Goal: Obtain resource: Download file/media

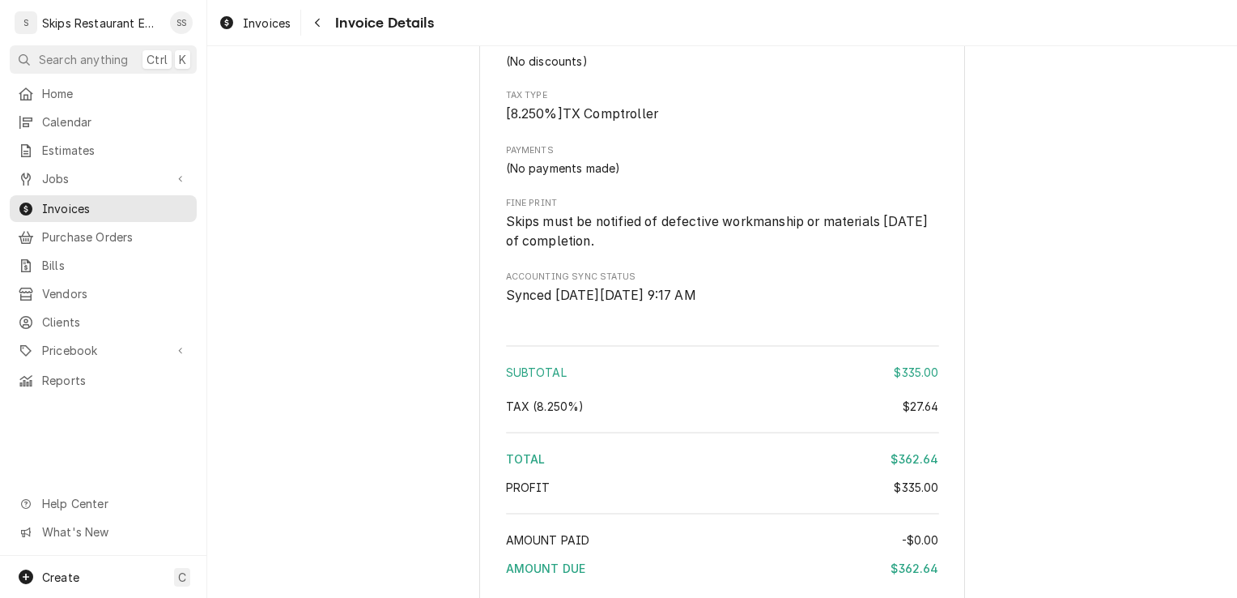
scroll to position [2019, 0]
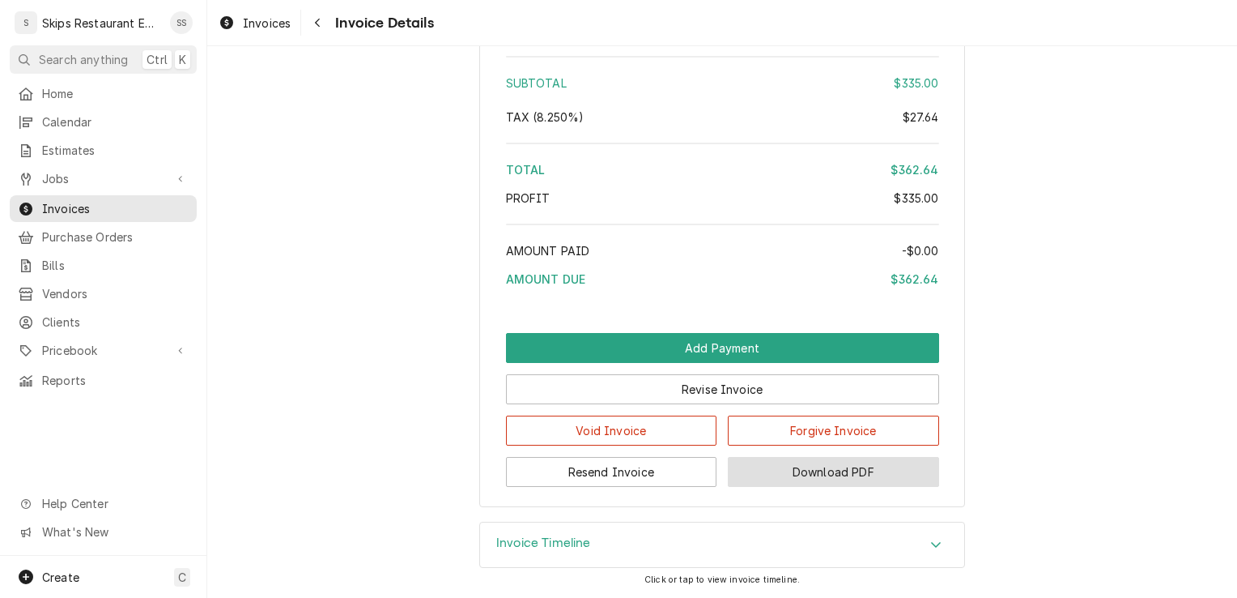
click at [825, 469] on button "Download PDF" at bounding box center [833, 472] width 211 height 30
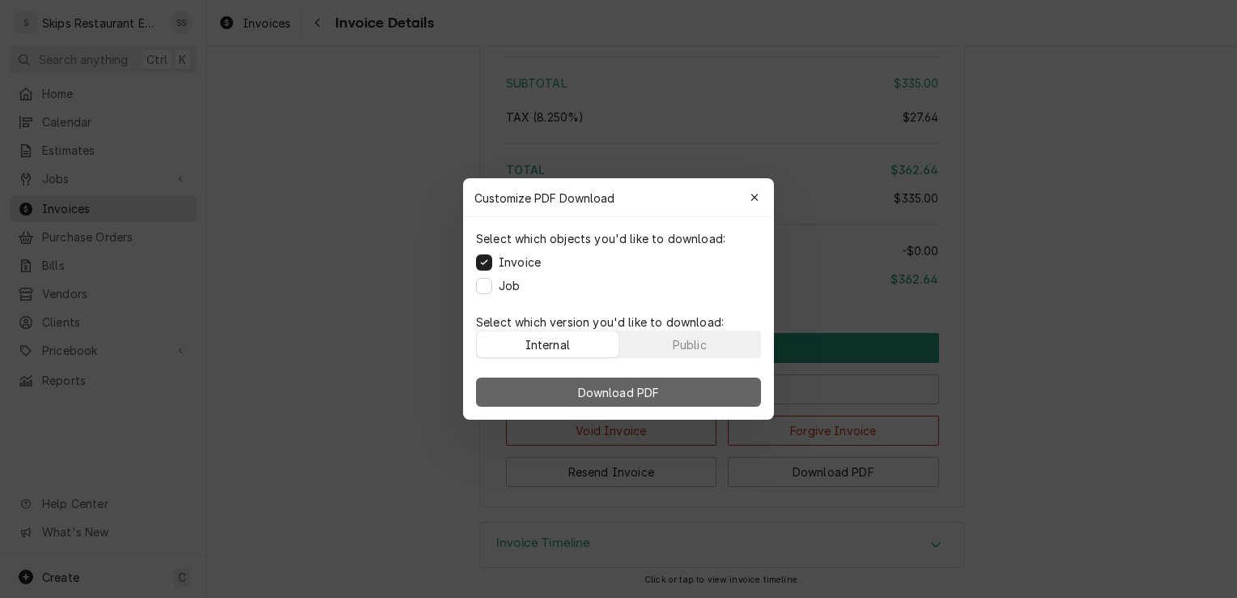
click at [607, 390] on span "Download PDF" at bounding box center [619, 392] width 88 height 17
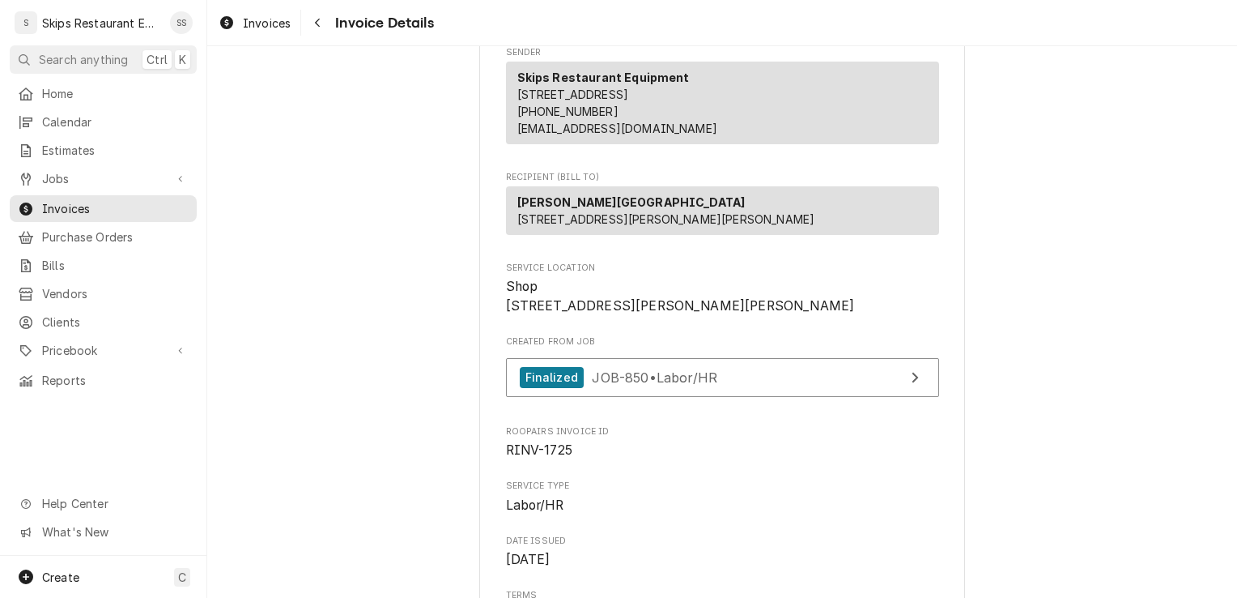
scroll to position [0, 0]
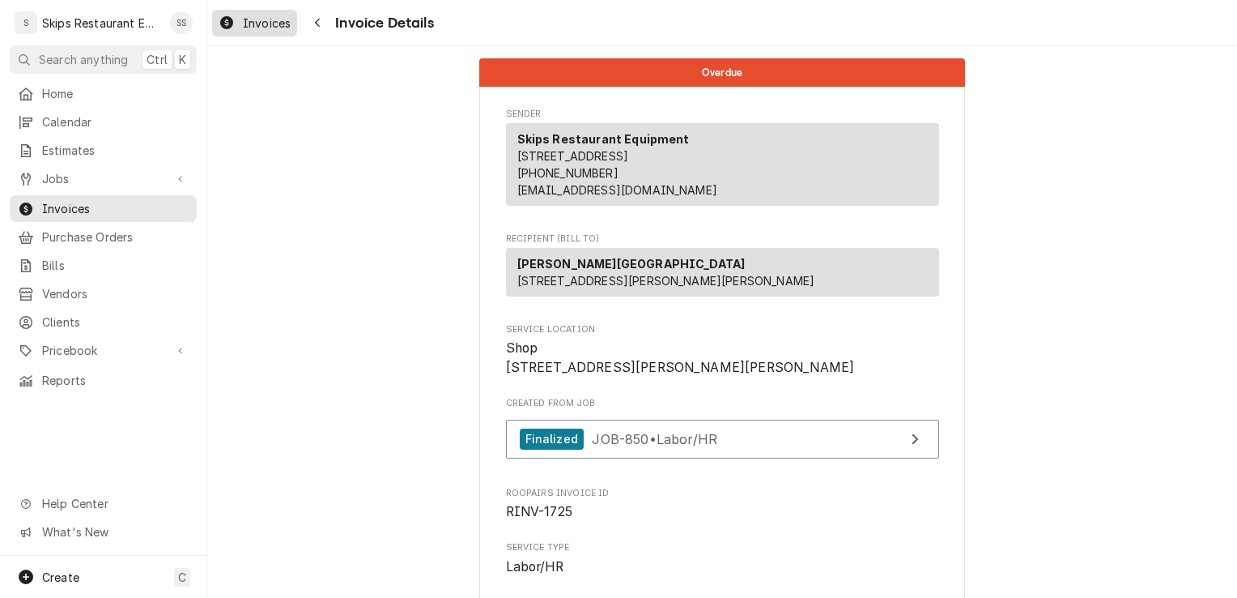
click at [276, 18] on span "Invoices" at bounding box center [267, 23] width 48 height 17
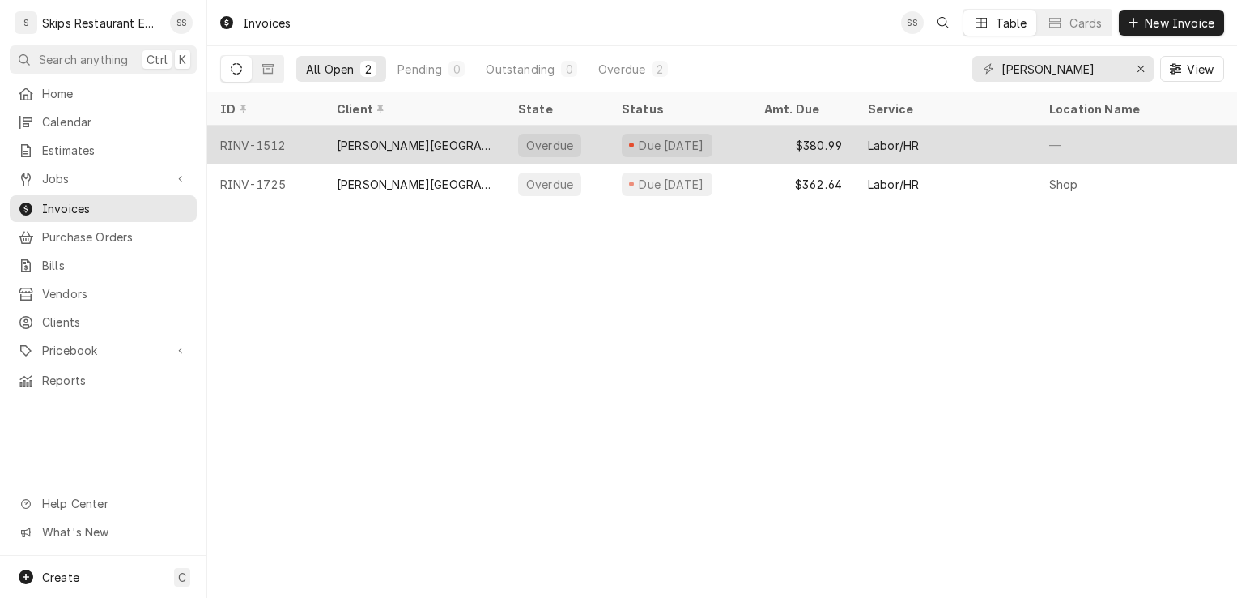
click at [366, 142] on div "[PERSON_NAME][GEOGRAPHIC_DATA]" at bounding box center [414, 145] width 155 height 17
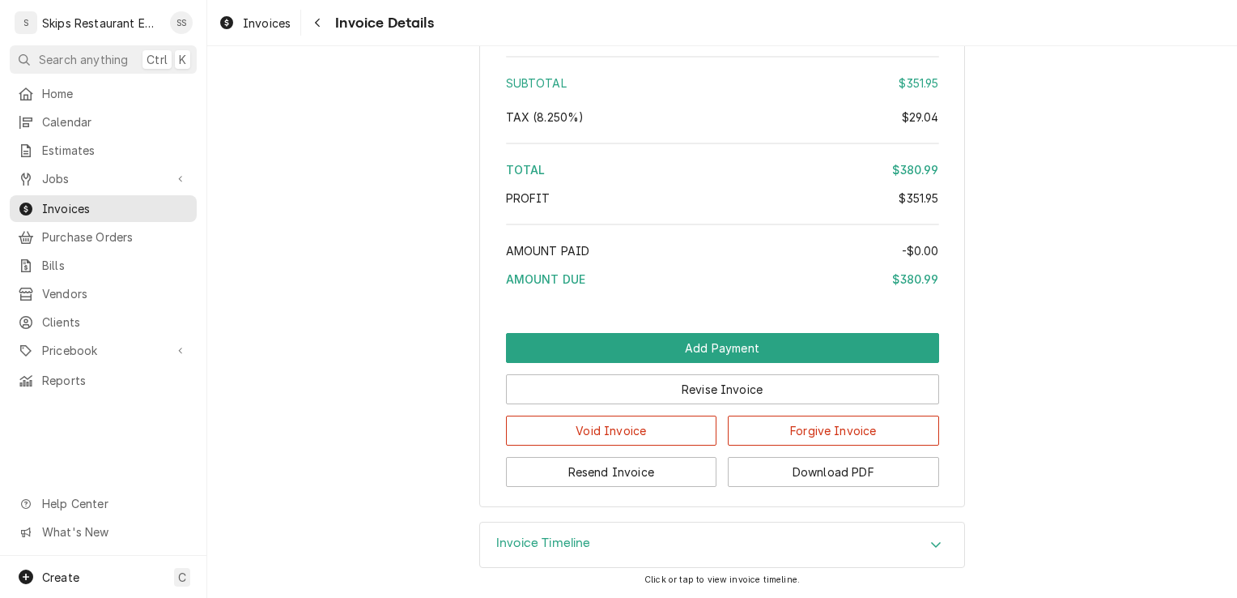
scroll to position [1988, 0]
click at [853, 478] on button "Download PDF" at bounding box center [833, 472] width 211 height 30
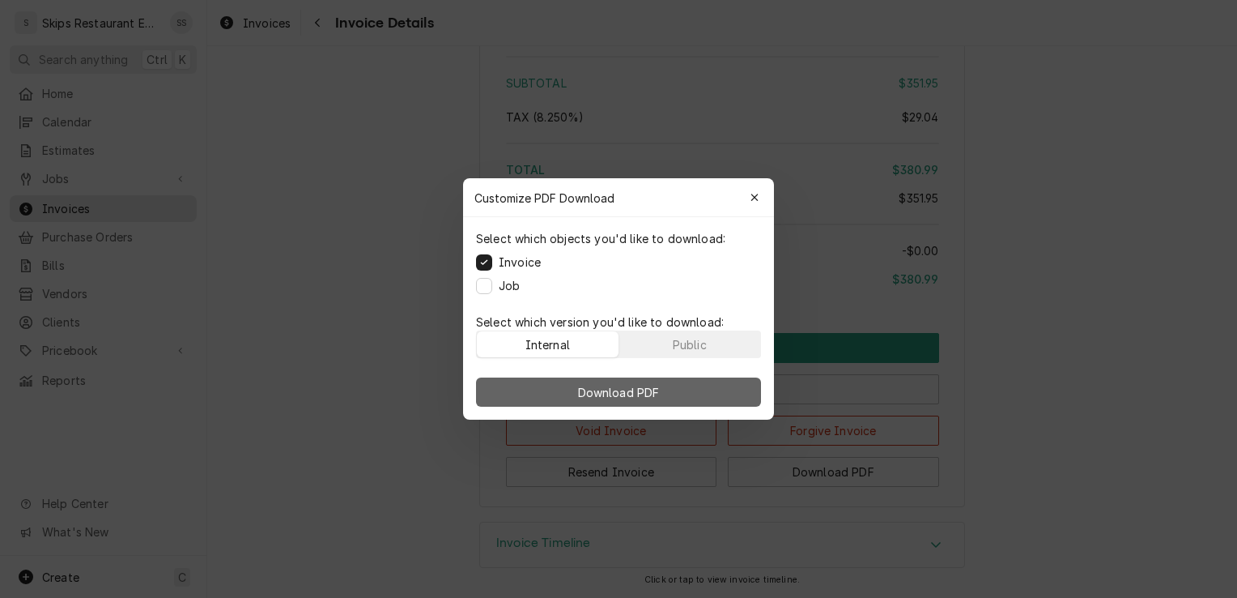
click at [608, 390] on span "Download PDF" at bounding box center [619, 392] width 88 height 17
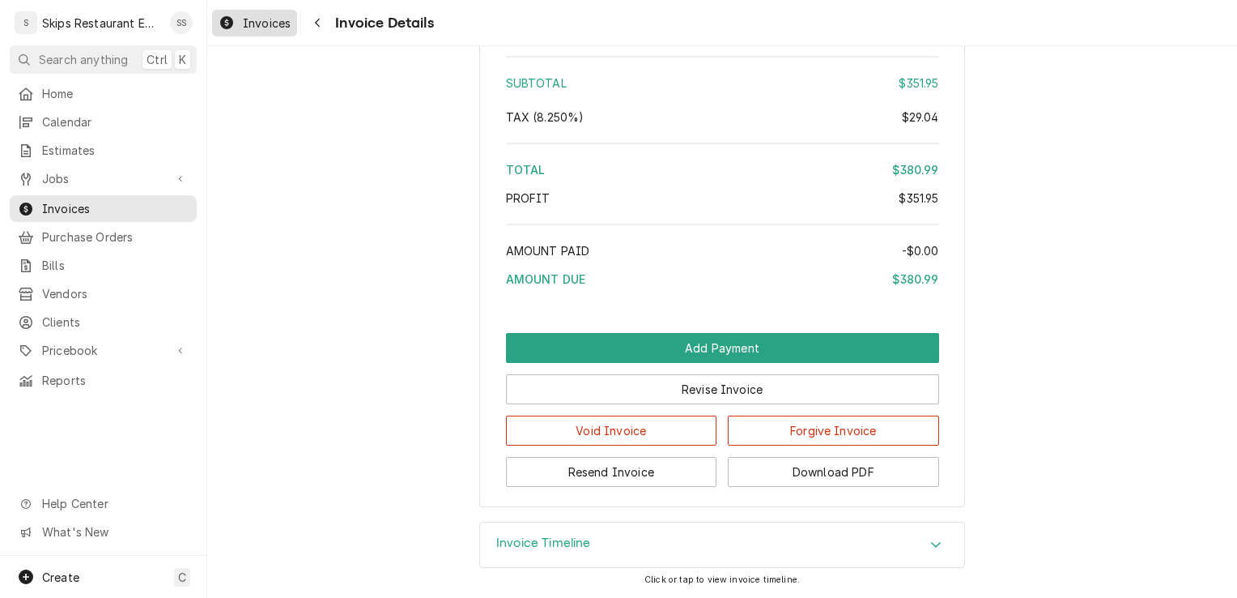
click at [269, 30] on span "Invoices" at bounding box center [267, 23] width 48 height 17
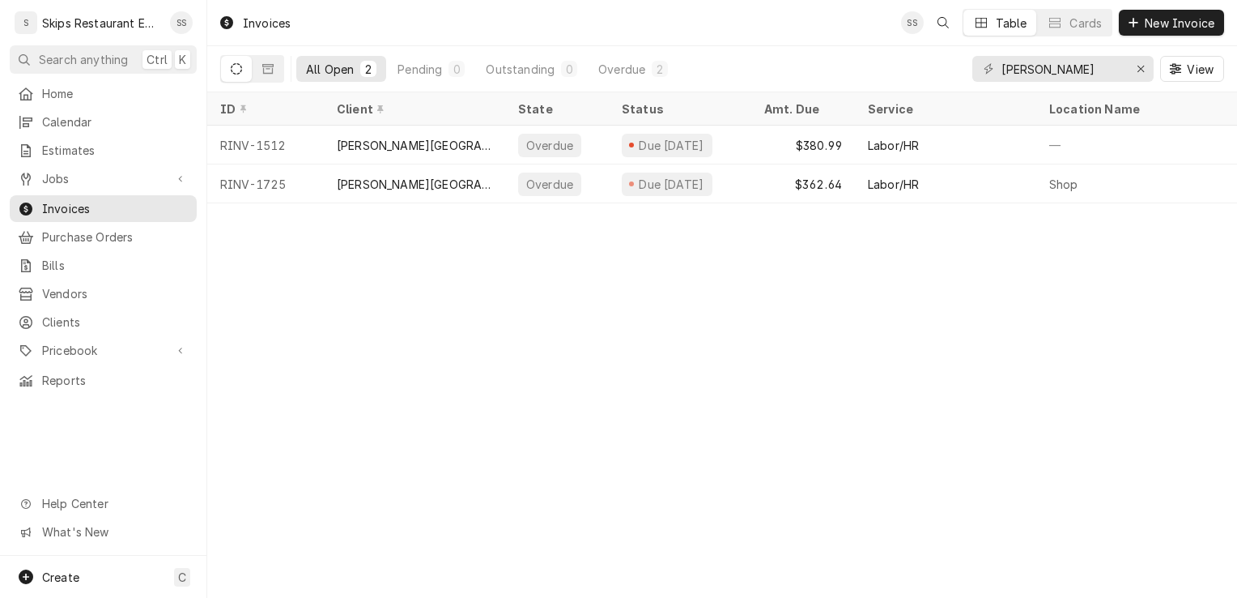
click at [240, 69] on icon "Dynamic Content Wrapper" at bounding box center [236, 68] width 11 height 11
click at [262, 70] on button "Dynamic Content Wrapper" at bounding box center [268, 69] width 31 height 26
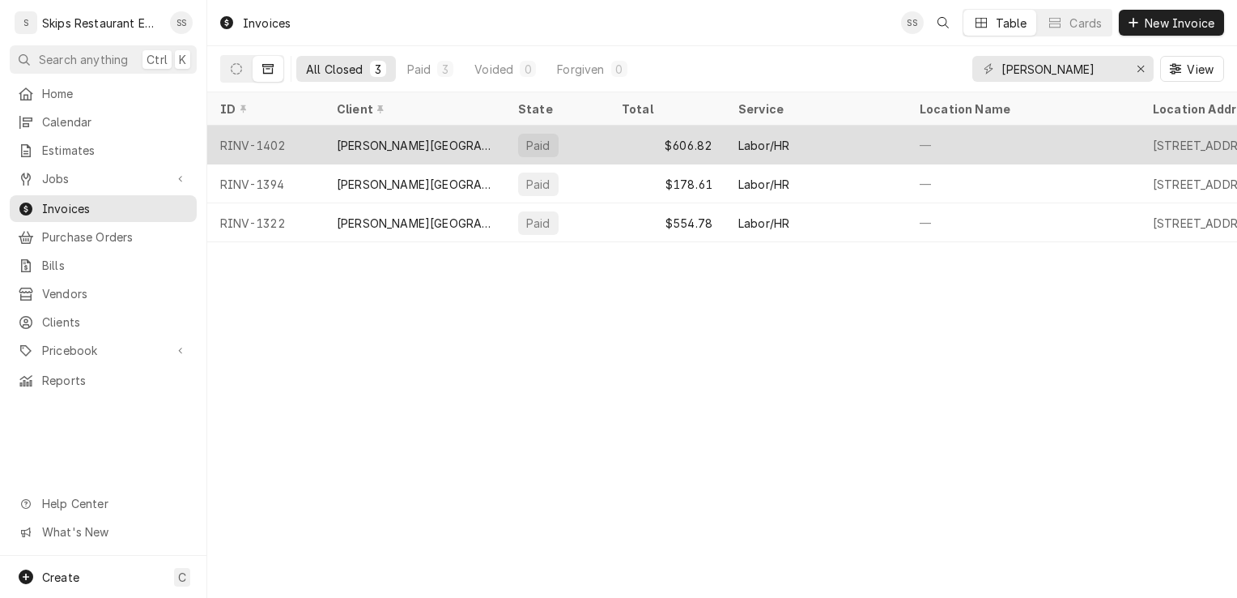
click at [377, 142] on div "[PERSON_NAME][GEOGRAPHIC_DATA]" at bounding box center [414, 145] width 155 height 17
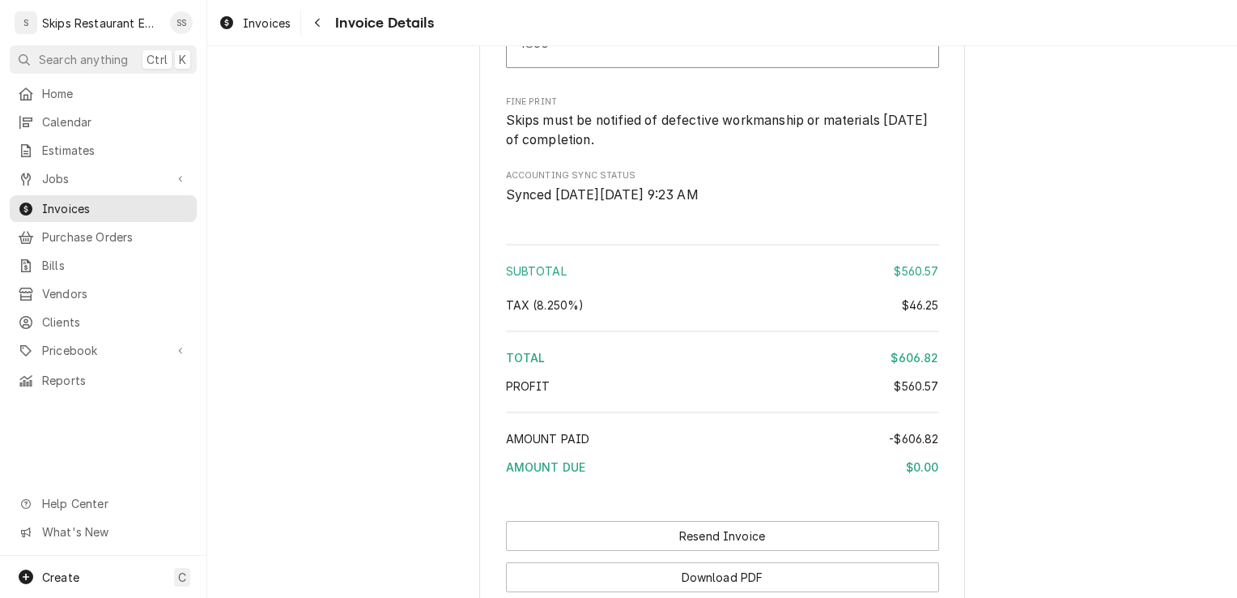
scroll to position [2381, 0]
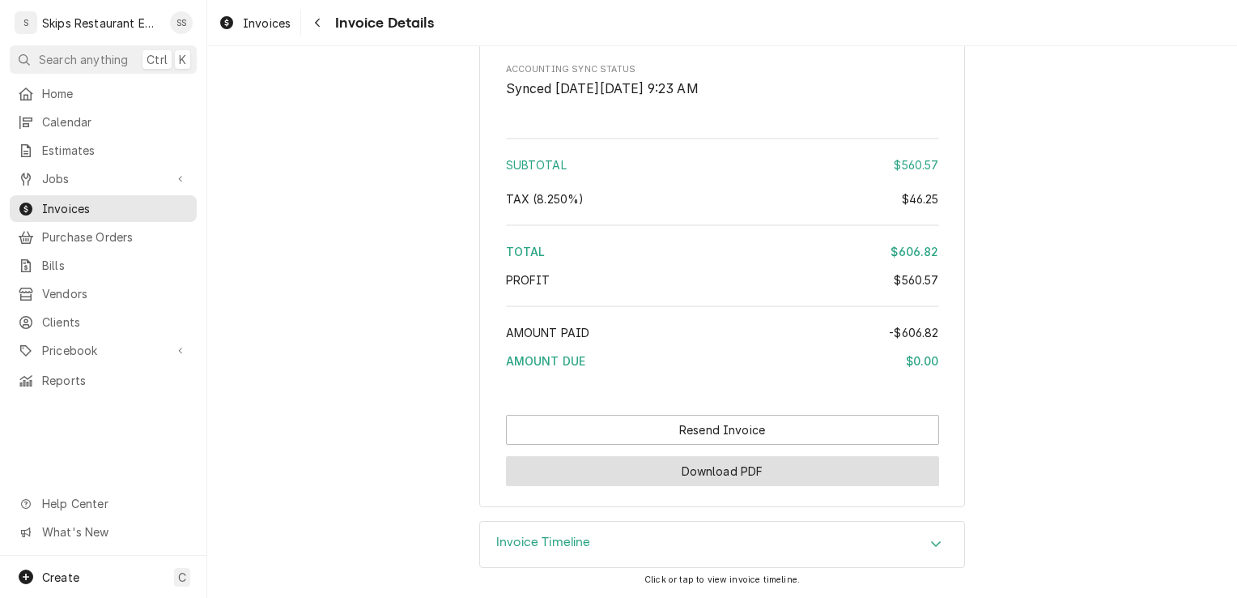
click at [797, 470] on button "Download PDF" at bounding box center [722, 471] width 433 height 30
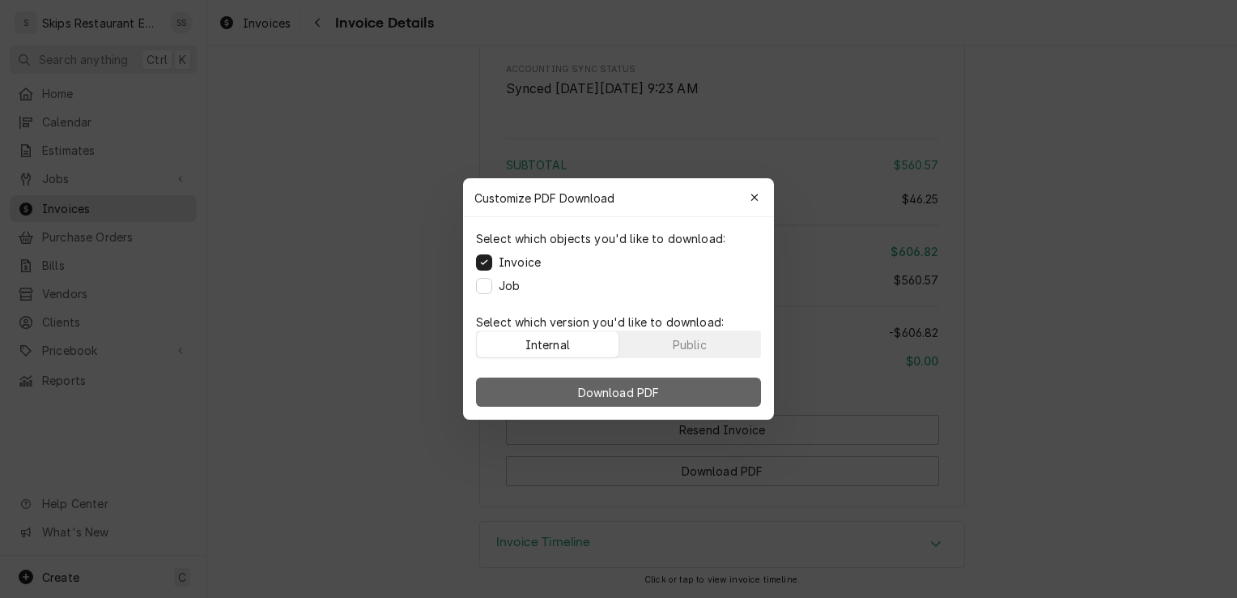
click at [580, 387] on span "Download PDF" at bounding box center [619, 392] width 88 height 17
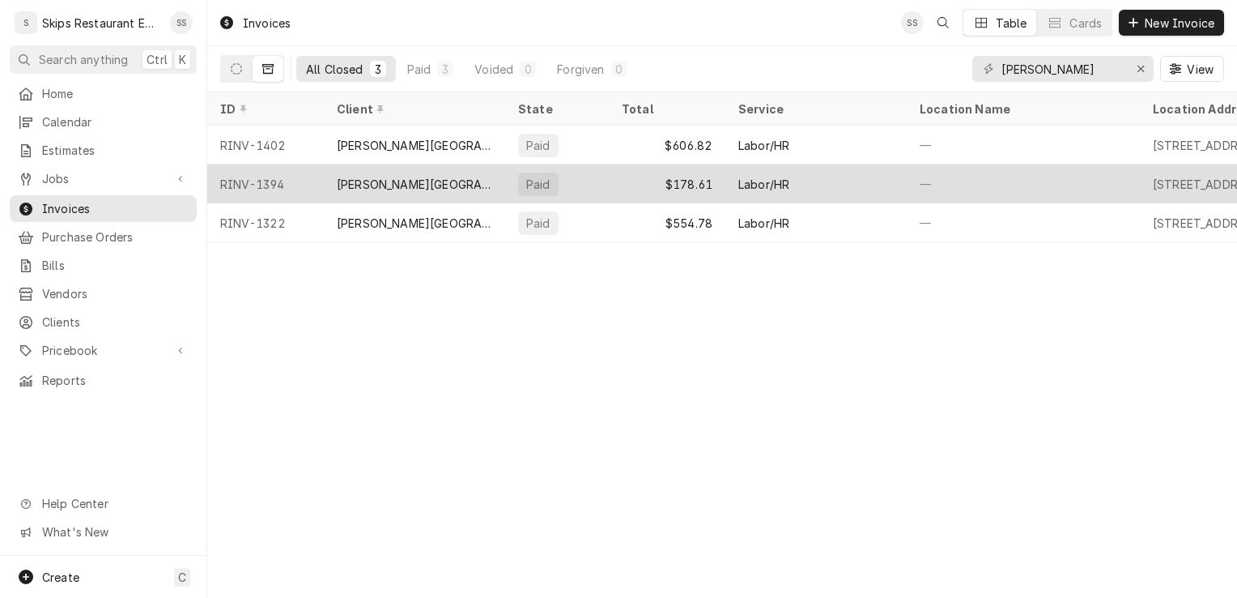
click at [406, 180] on div "[PERSON_NAME][GEOGRAPHIC_DATA]" at bounding box center [414, 183] width 181 height 39
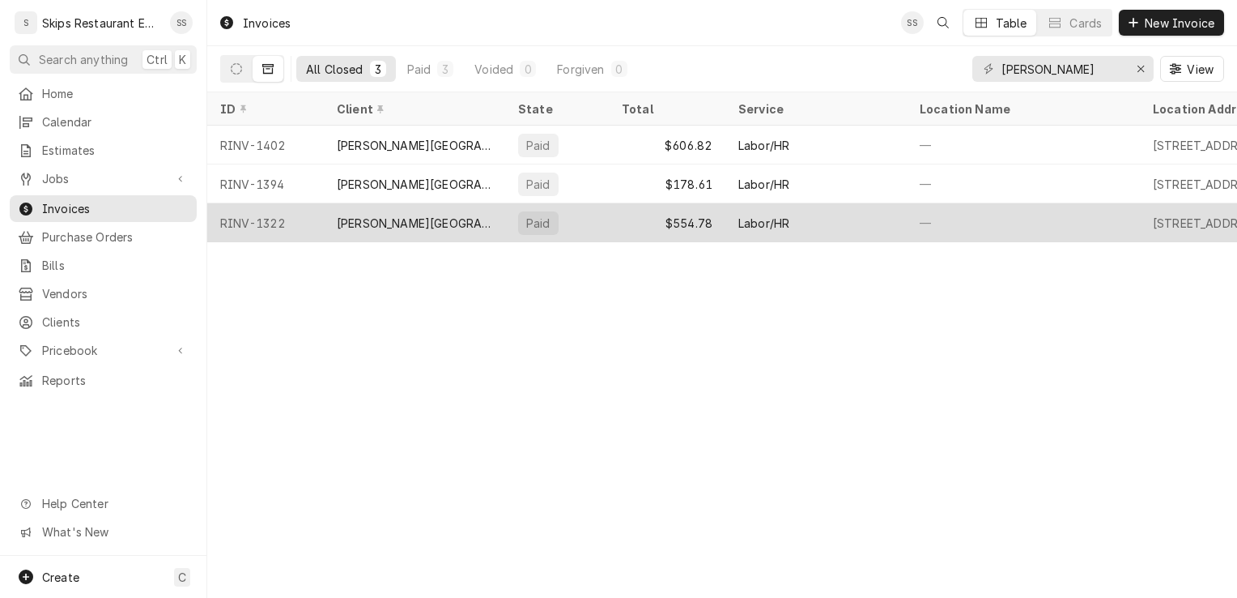
click at [381, 232] on div "[PERSON_NAME][GEOGRAPHIC_DATA]" at bounding box center [414, 222] width 181 height 39
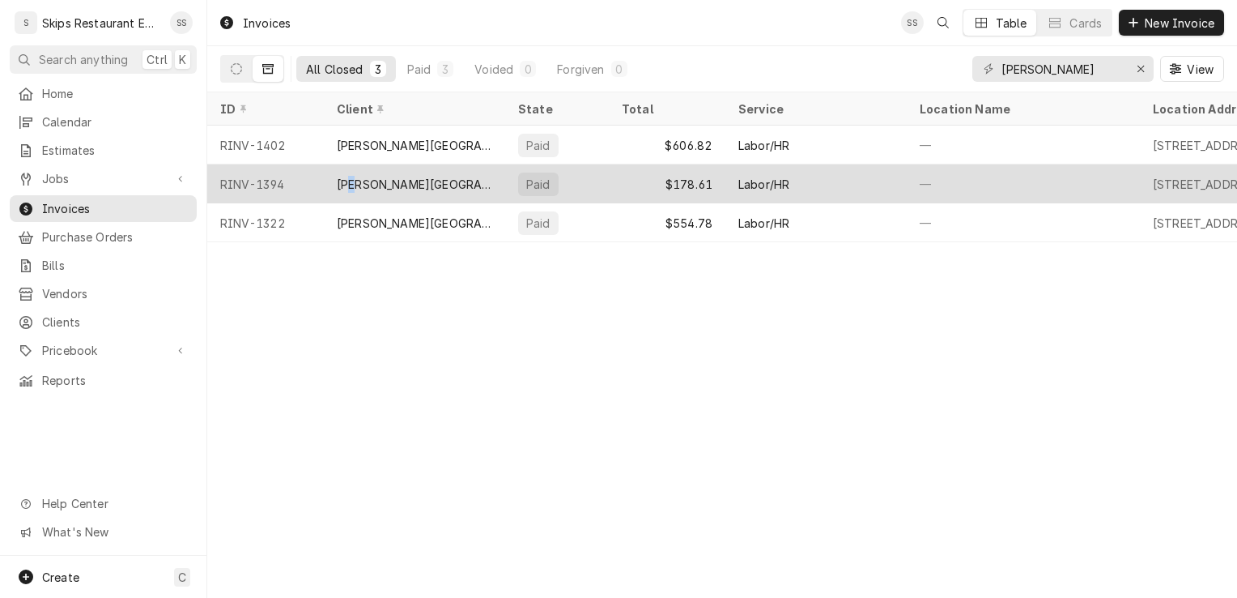
click at [353, 178] on div "[PERSON_NAME][GEOGRAPHIC_DATA]" at bounding box center [414, 184] width 155 height 17
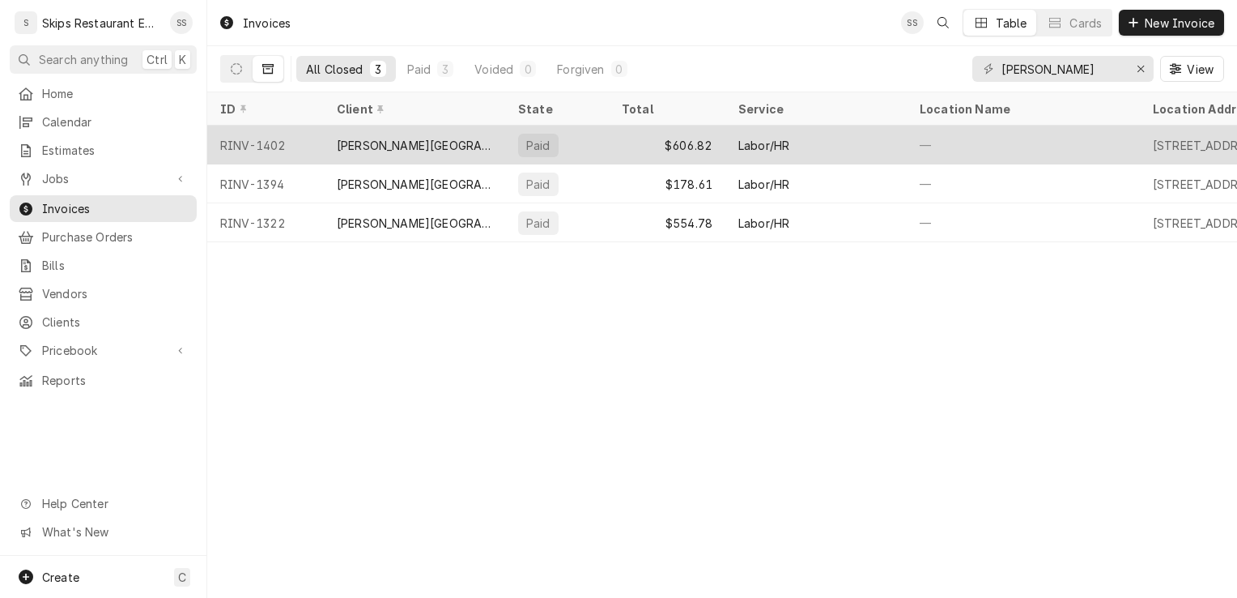
click at [387, 148] on div "[PERSON_NAME][GEOGRAPHIC_DATA]" at bounding box center [414, 145] width 155 height 17
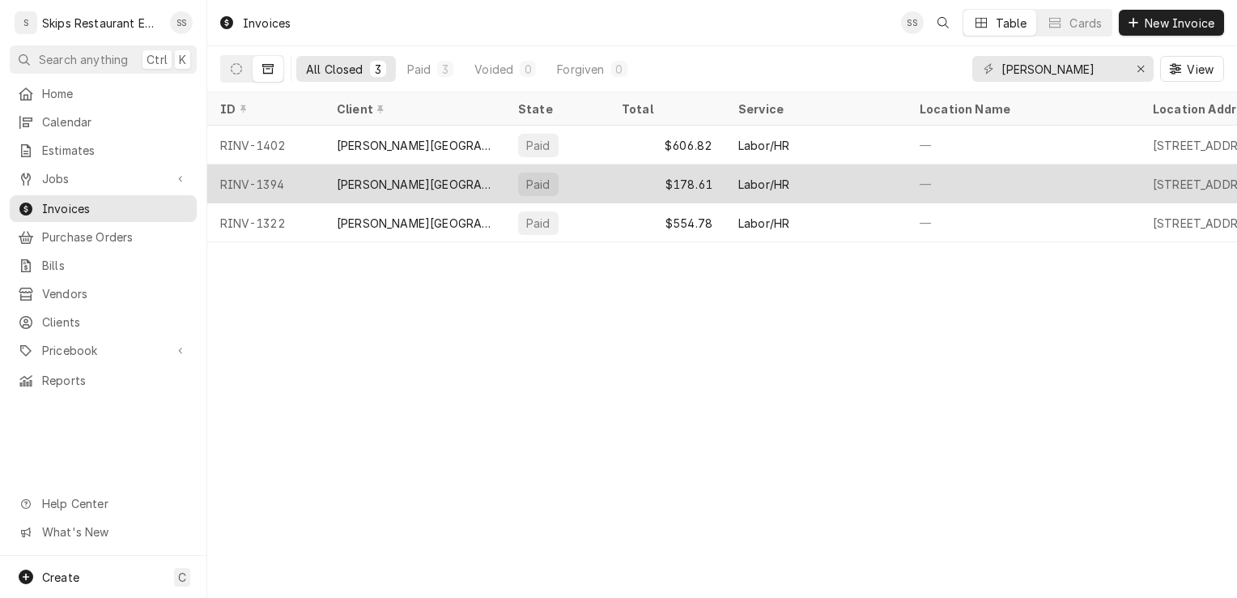
click at [359, 185] on div "[PERSON_NAME][GEOGRAPHIC_DATA]" at bounding box center [414, 184] width 155 height 17
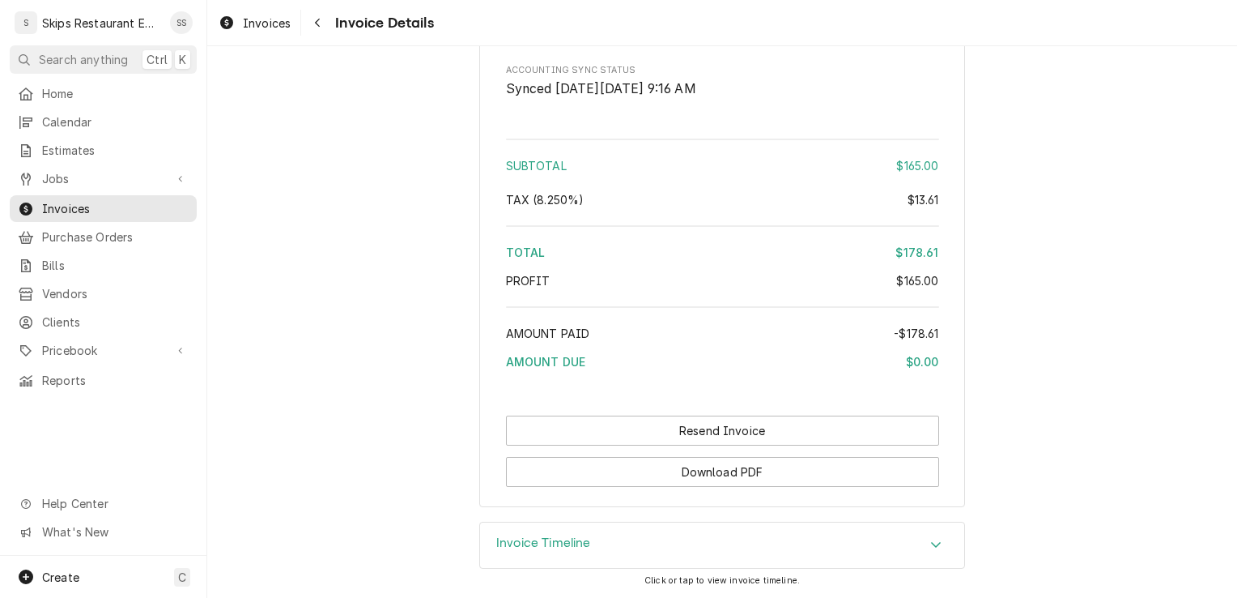
scroll to position [1823, 0]
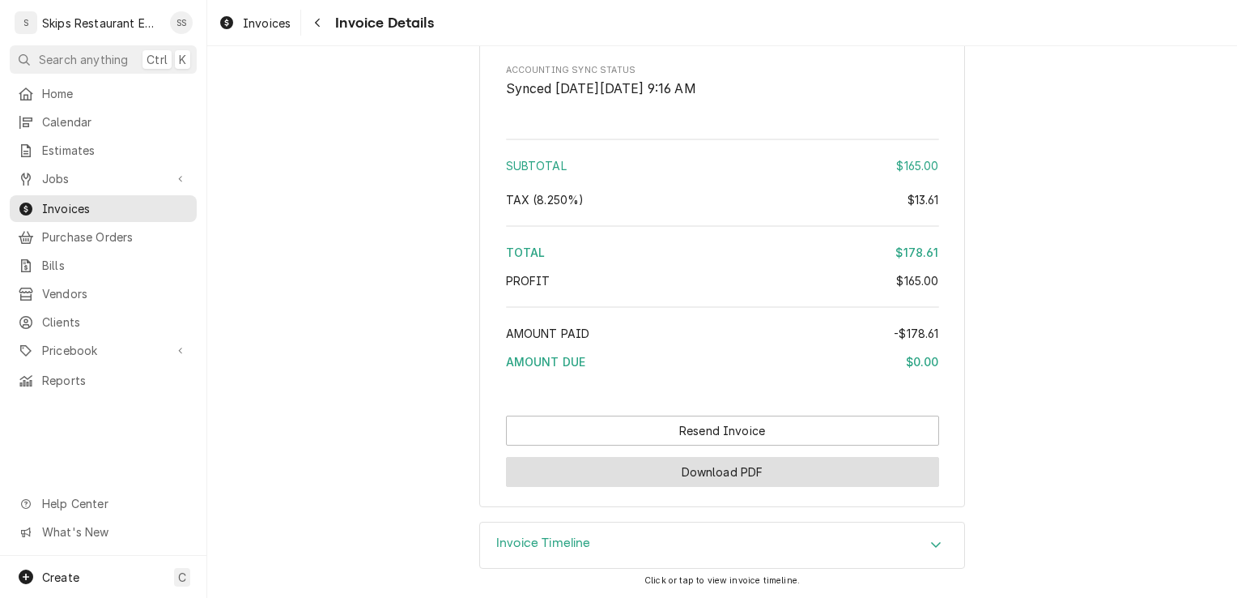
click at [719, 473] on button "Download PDF" at bounding box center [722, 472] width 433 height 30
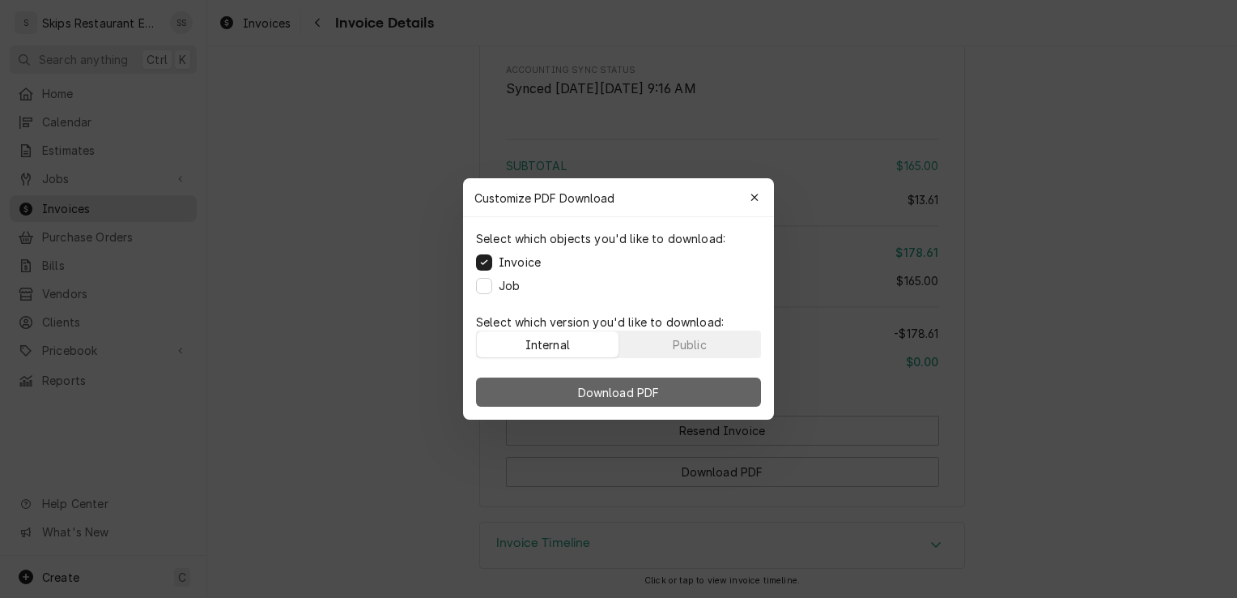
drag, startPoint x: 623, startPoint y: 397, endPoint x: 636, endPoint y: 396, distance: 13.8
click at [623, 397] on span "Download PDF" at bounding box center [619, 392] width 88 height 17
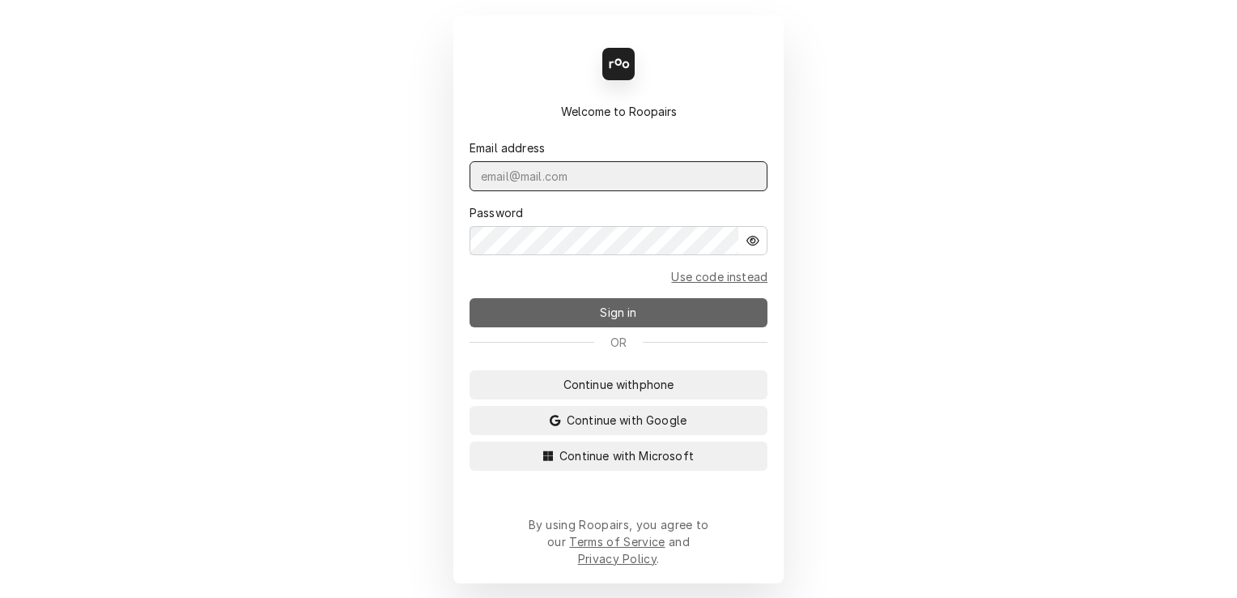
type input "[EMAIL_ADDRESS][DOMAIN_NAME]"
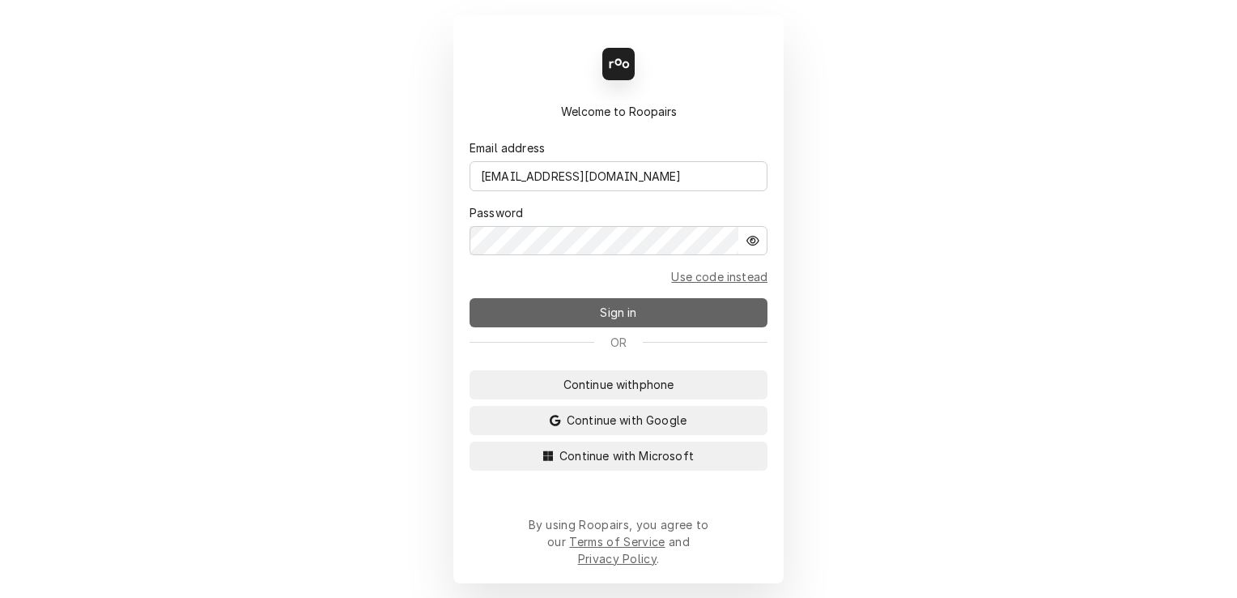
click at [622, 306] on button "Sign in" at bounding box center [619, 312] width 298 height 29
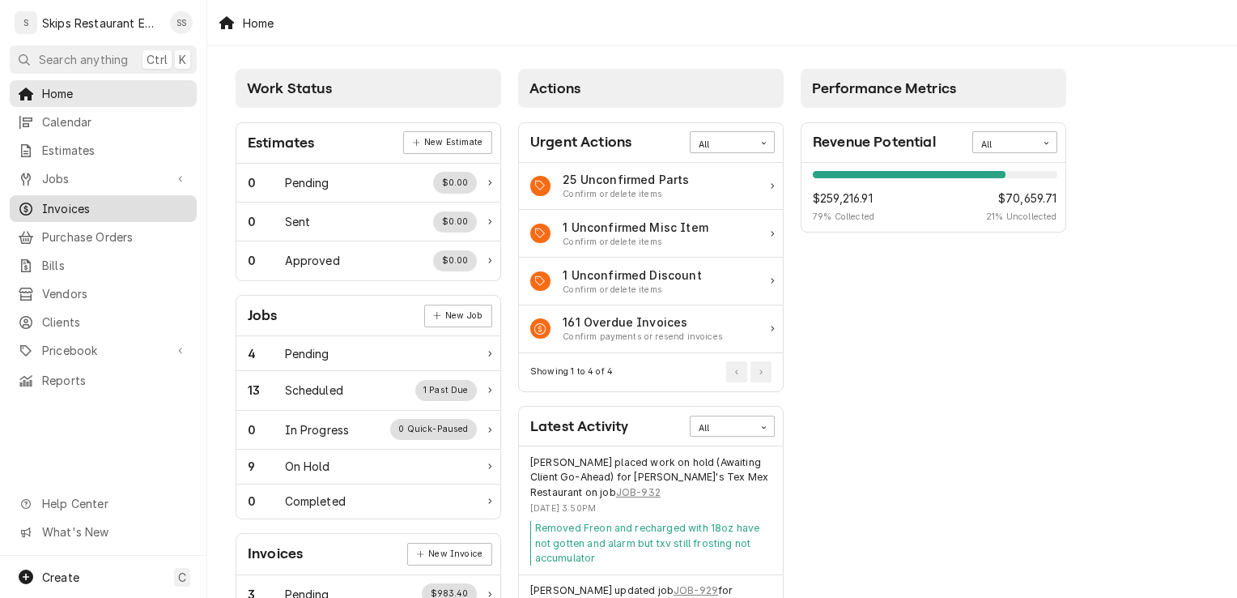
click at [57, 205] on span "Invoices" at bounding box center [115, 208] width 147 height 17
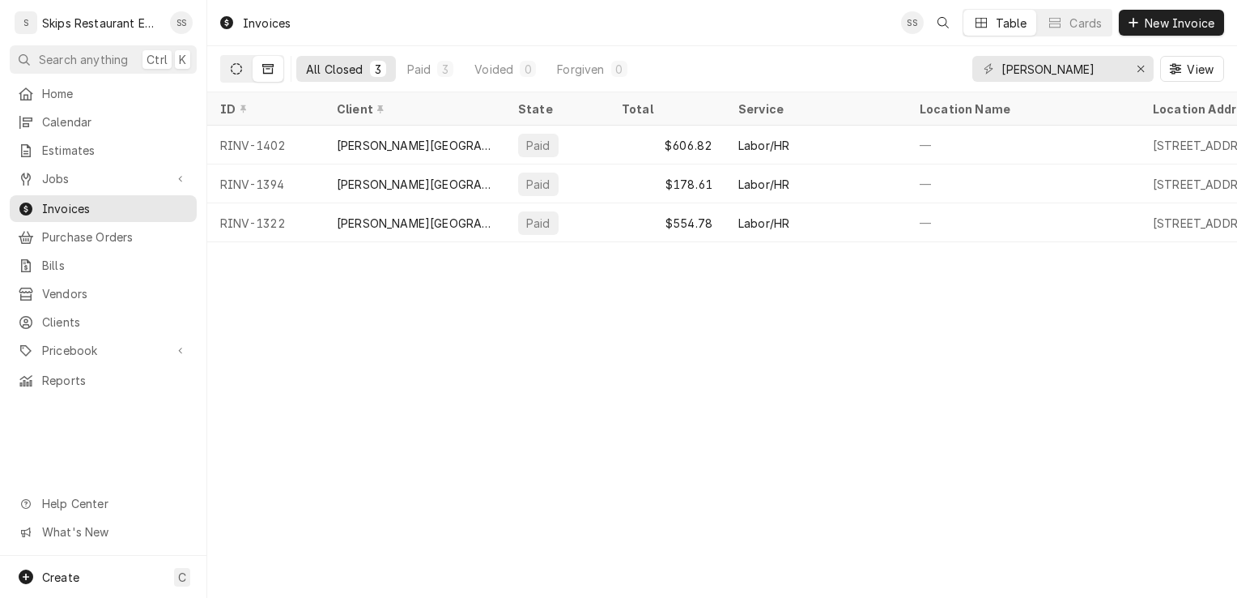
click at [245, 70] on button "Dynamic Content Wrapper" at bounding box center [236, 69] width 31 height 26
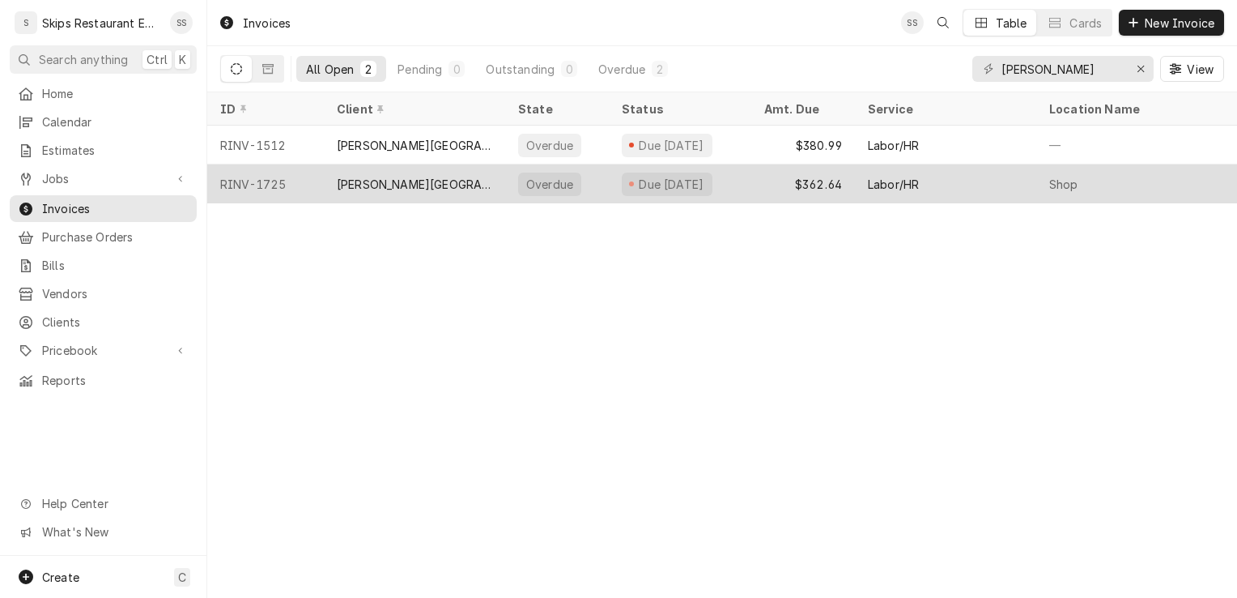
click at [381, 185] on div "[PERSON_NAME][GEOGRAPHIC_DATA]" at bounding box center [414, 184] width 155 height 17
